Goal: Transaction & Acquisition: Purchase product/service

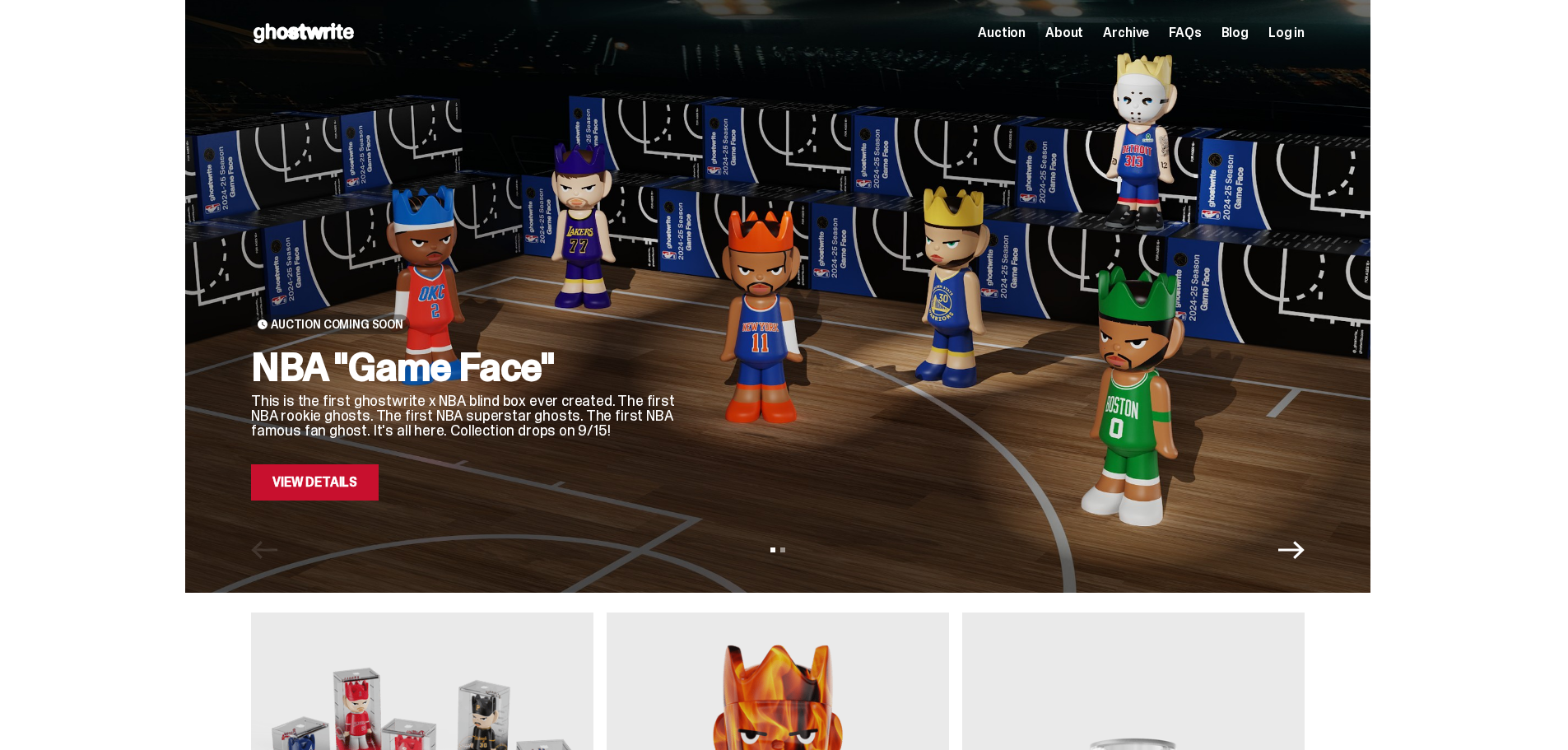
click at [1067, 26] on span "About" at bounding box center [1064, 33] width 38 height 14
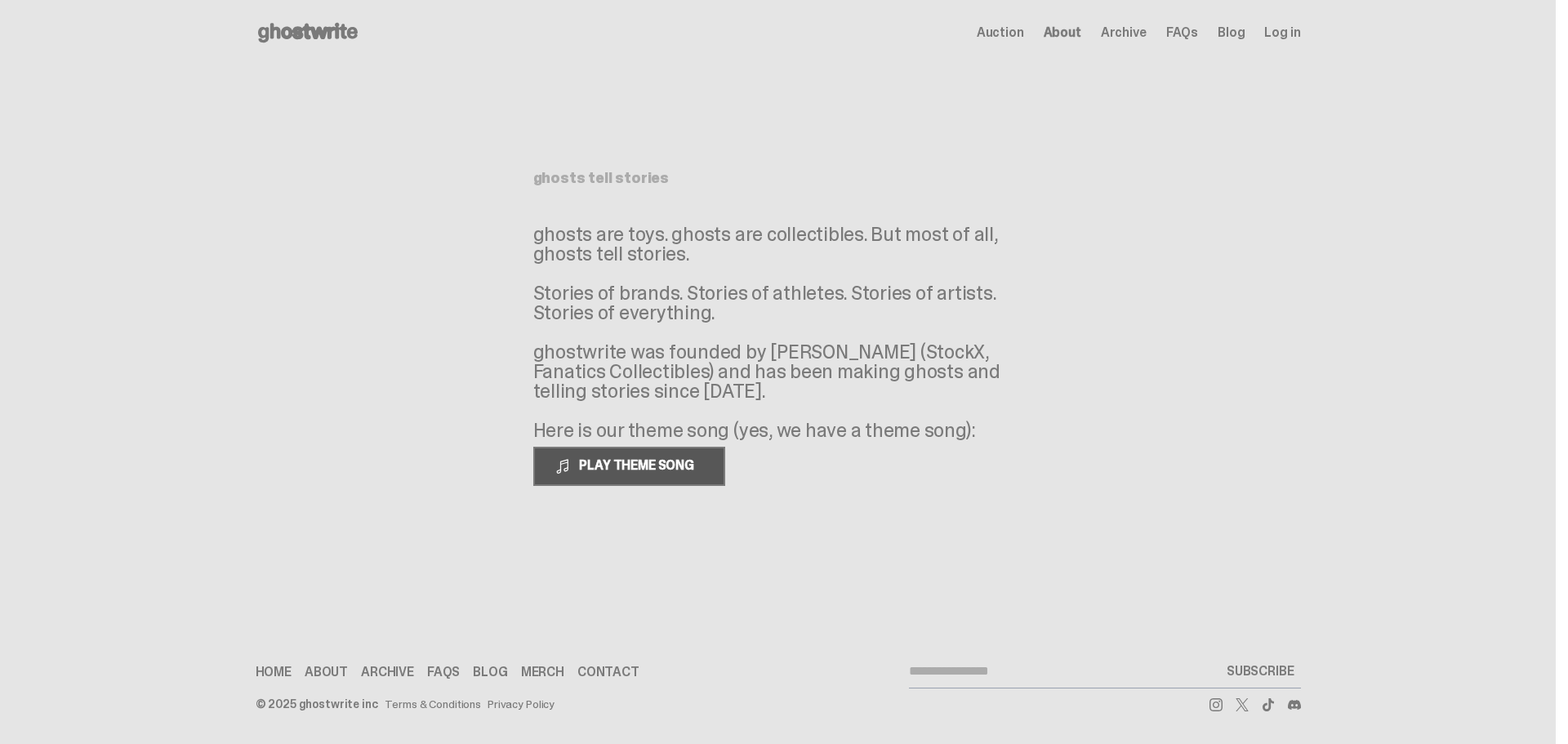
click at [606, 453] on button "PLAY THEME SONG" at bounding box center [628, 467] width 192 height 40
click at [566, 471] on span at bounding box center [563, 466] width 16 height 16
click at [325, 273] on main "Something went wrong! Hang in there while we get back on track ghosts tell stor…" at bounding box center [778, 315] width 1555 height 499
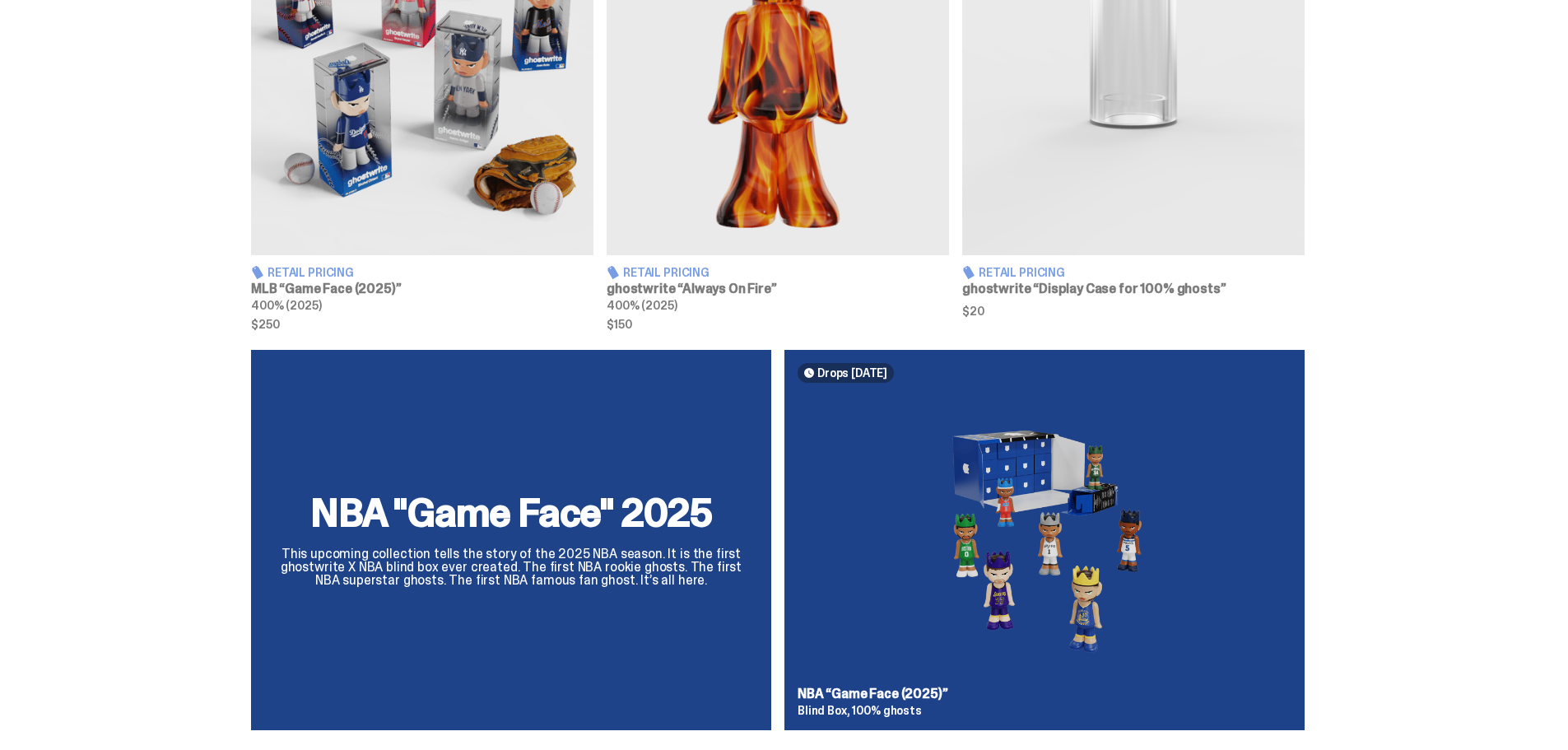
scroll to position [823, 0]
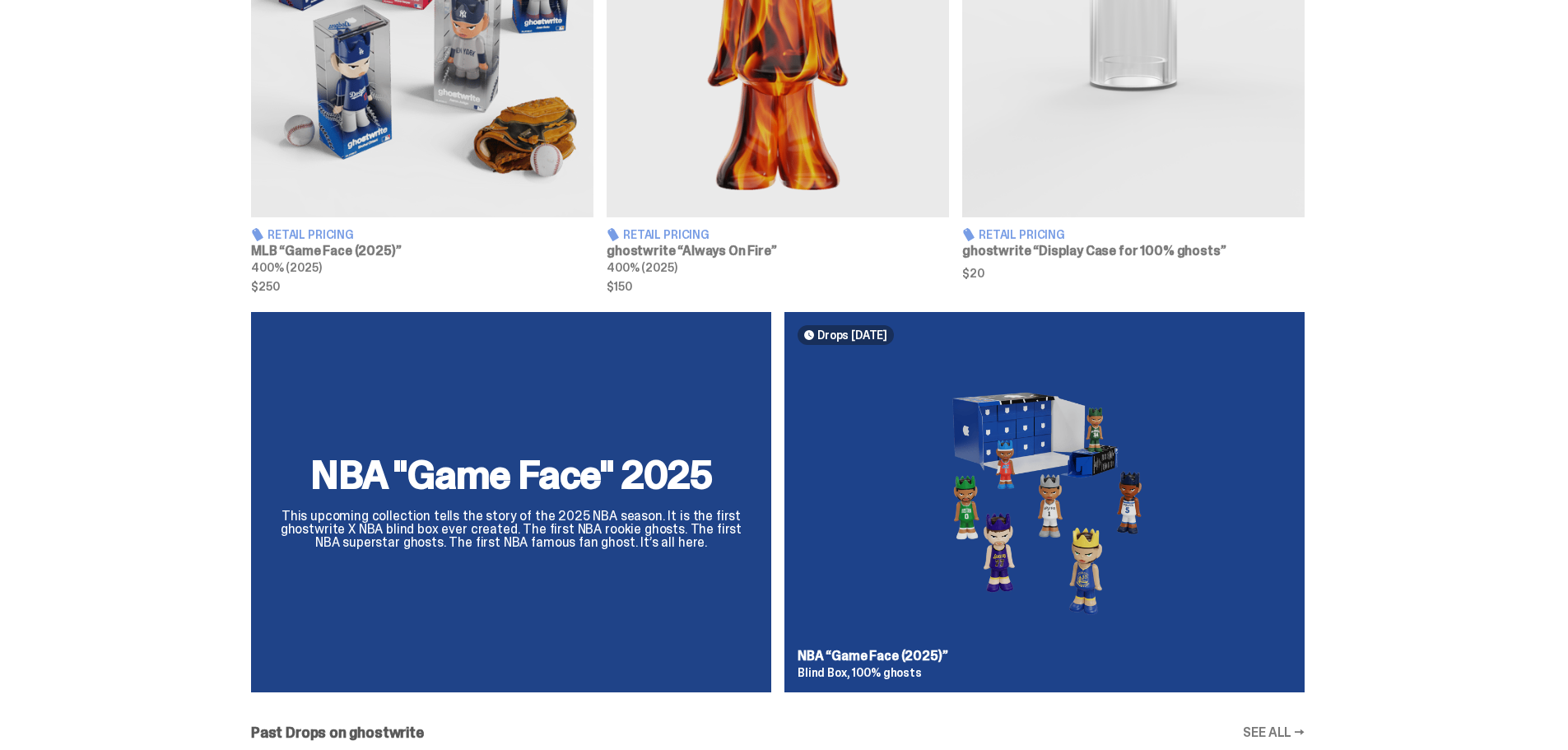
click at [1002, 428] on div "NBA "Game Face" 2025 This upcoming collection tells the story of the 2025 NBA s…" at bounding box center [778, 509] width 1186 height 394
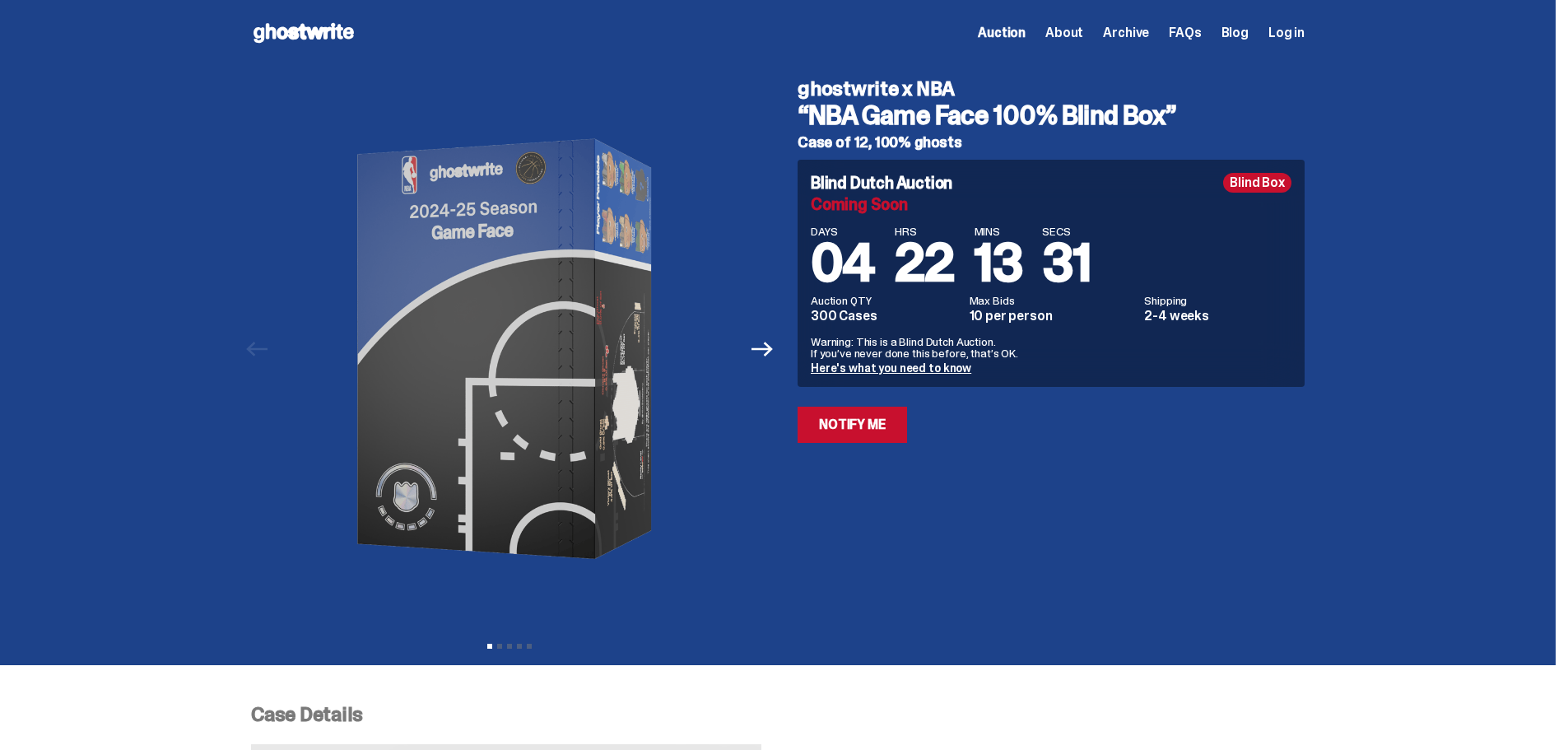
click at [885, 364] on link "Here's what you need to know" at bounding box center [890, 368] width 160 height 15
